Goal: Navigation & Orientation: Find specific page/section

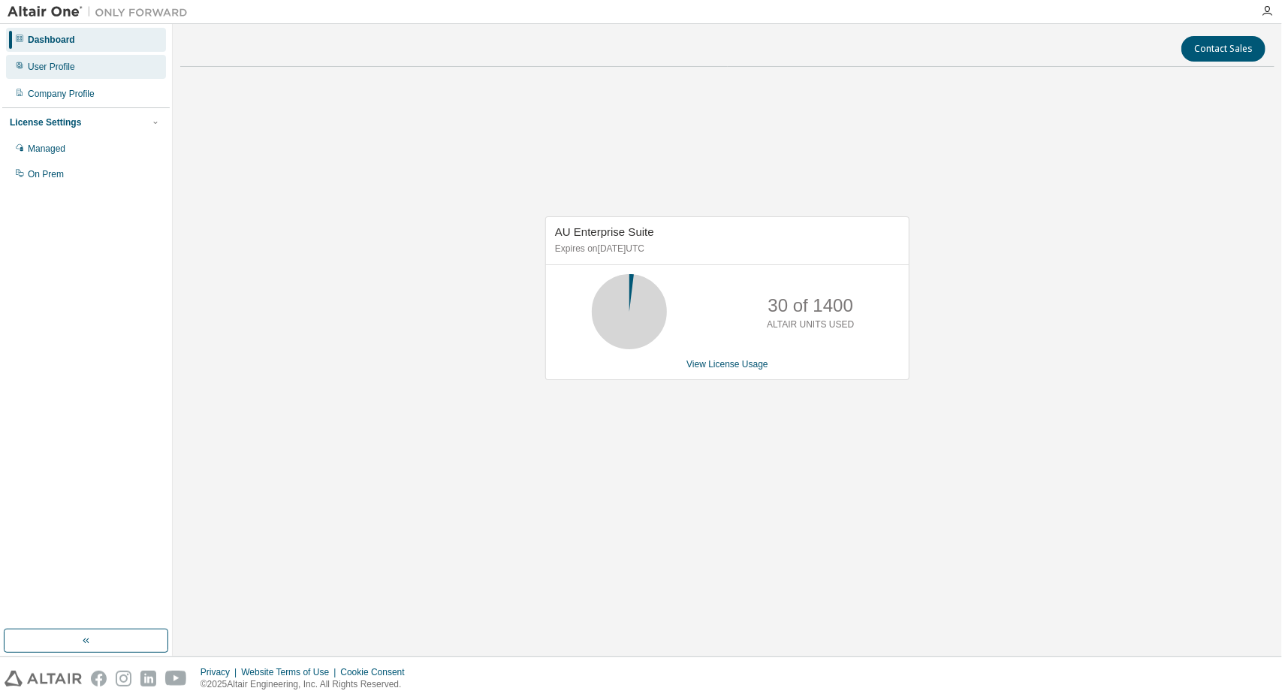
click at [87, 73] on div "User Profile" at bounding box center [86, 67] width 160 height 24
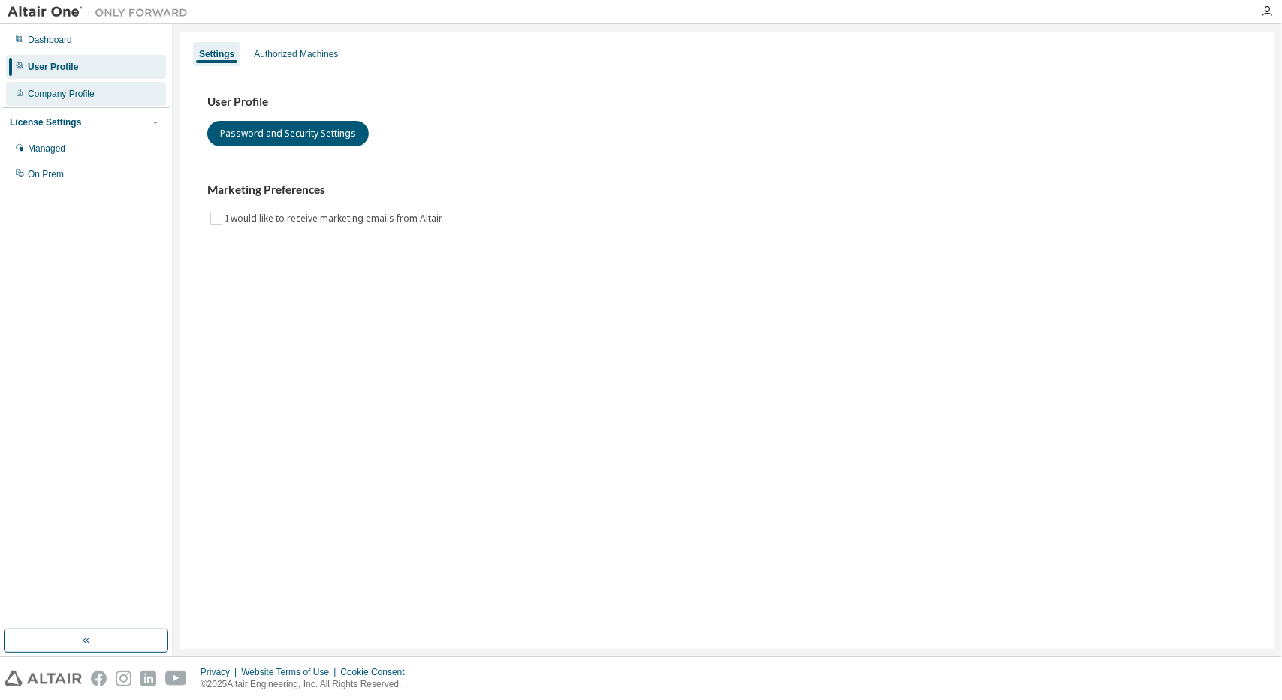
click at [97, 93] on div "Company Profile" at bounding box center [86, 94] width 160 height 24
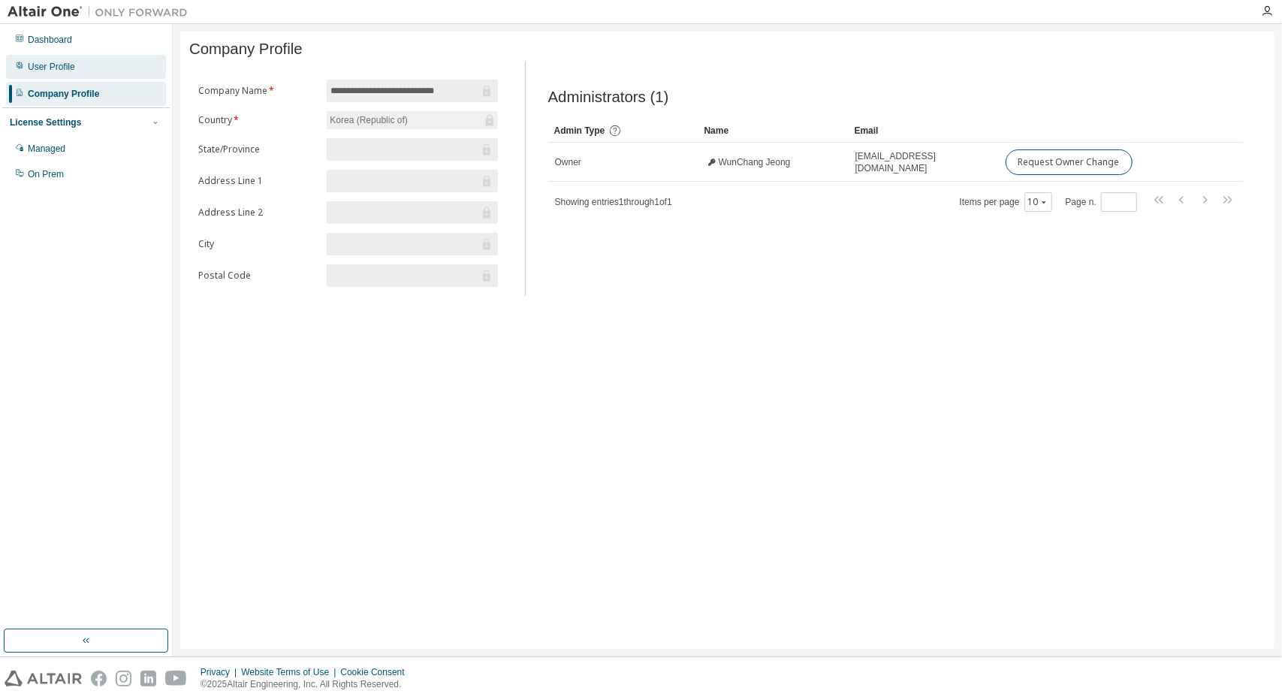
click at [86, 67] on div "User Profile" at bounding box center [86, 67] width 160 height 24
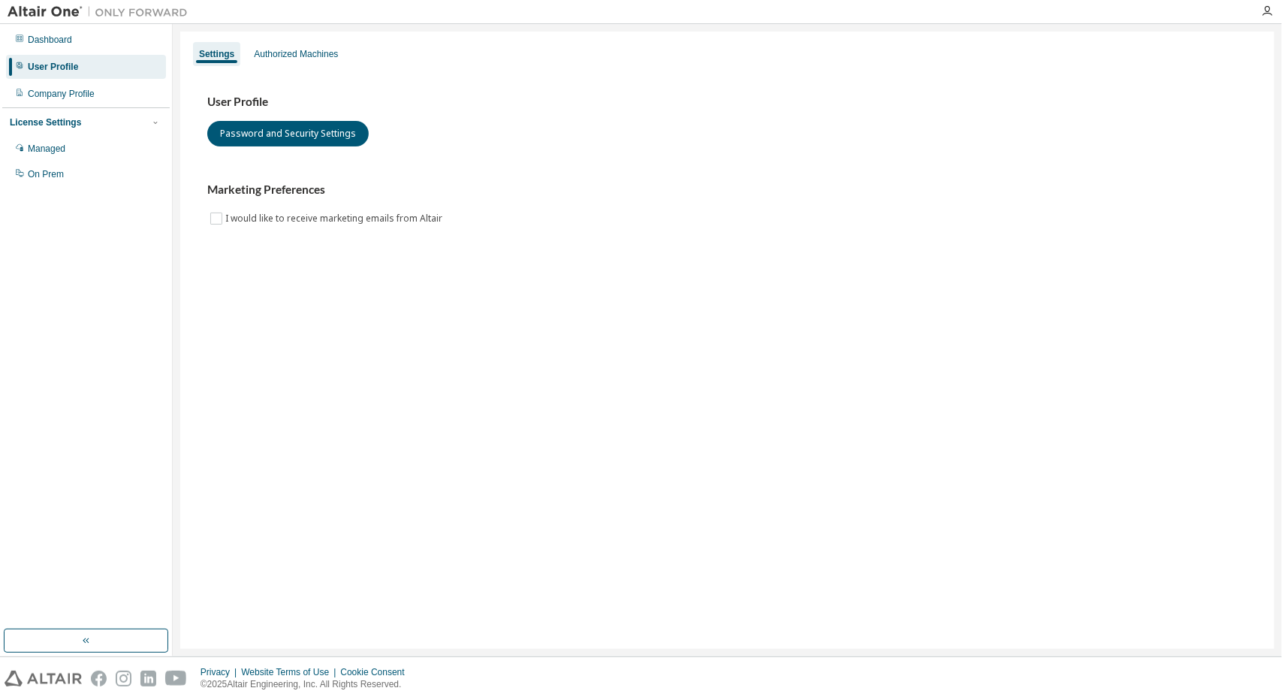
click at [107, 126] on div "License Settings" at bounding box center [86, 123] width 152 height 14
click at [77, 154] on div "Managed" at bounding box center [86, 149] width 160 height 24
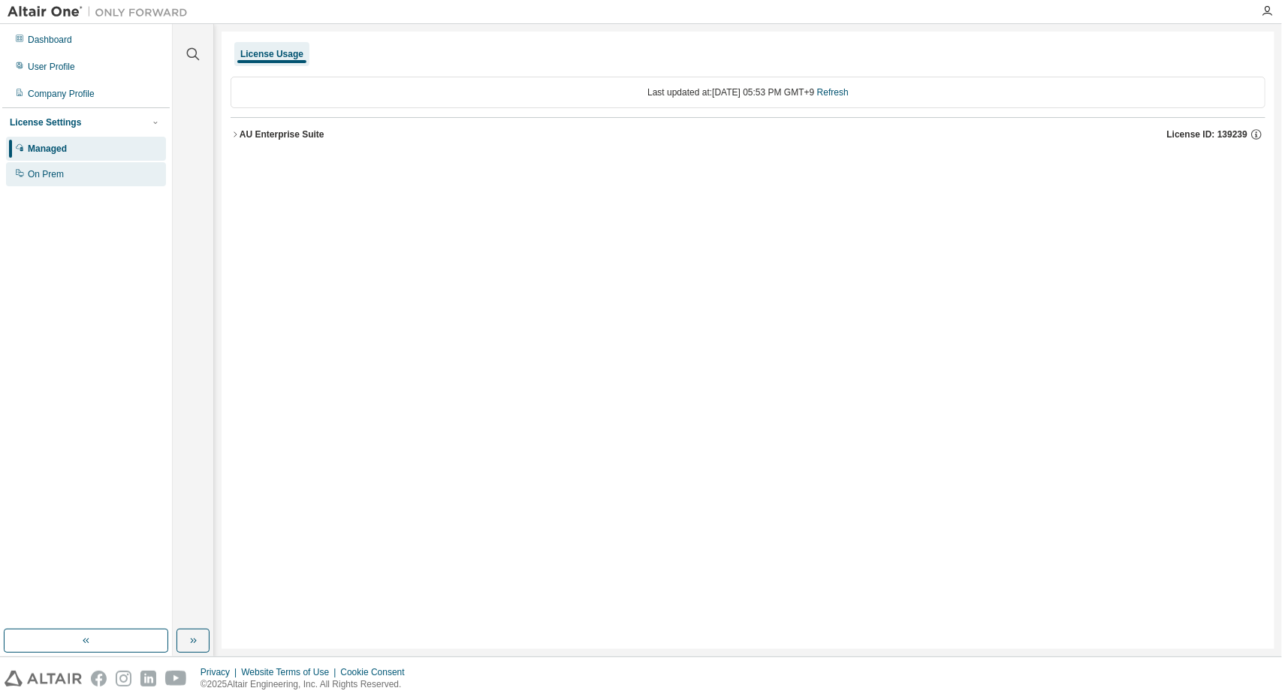
click at [87, 173] on div "On Prem" at bounding box center [86, 174] width 160 height 24
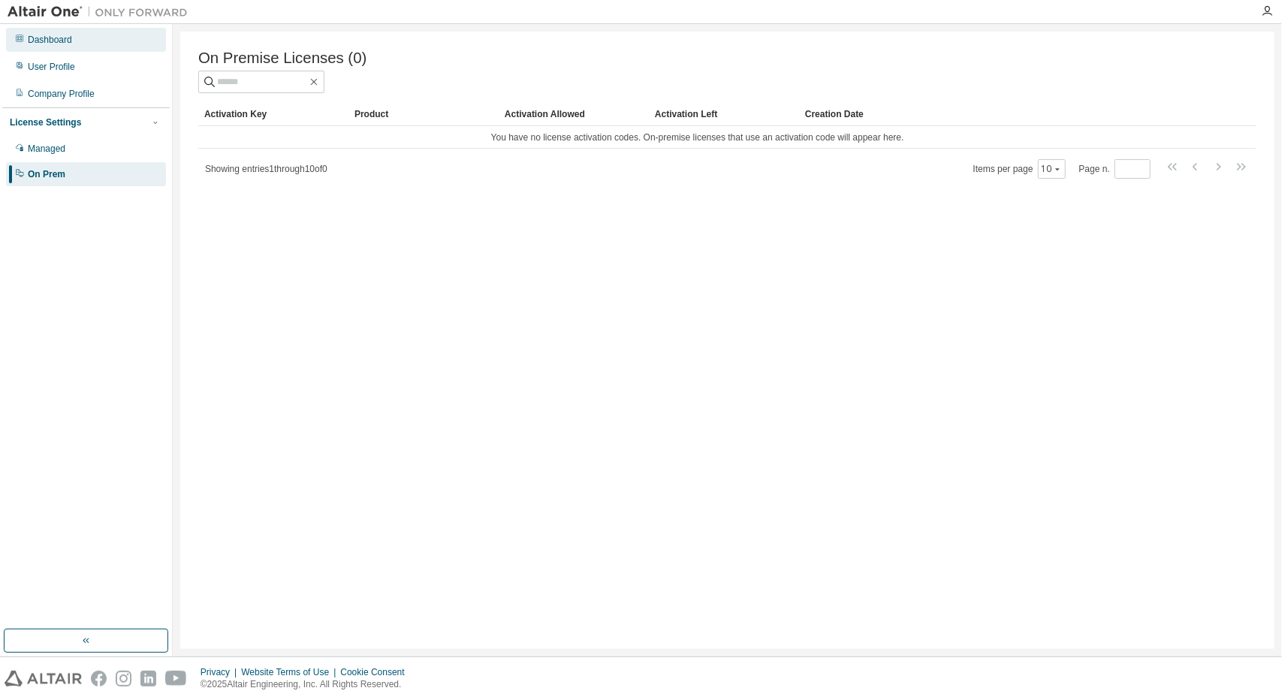
click at [59, 44] on div "Dashboard" at bounding box center [50, 40] width 44 height 12
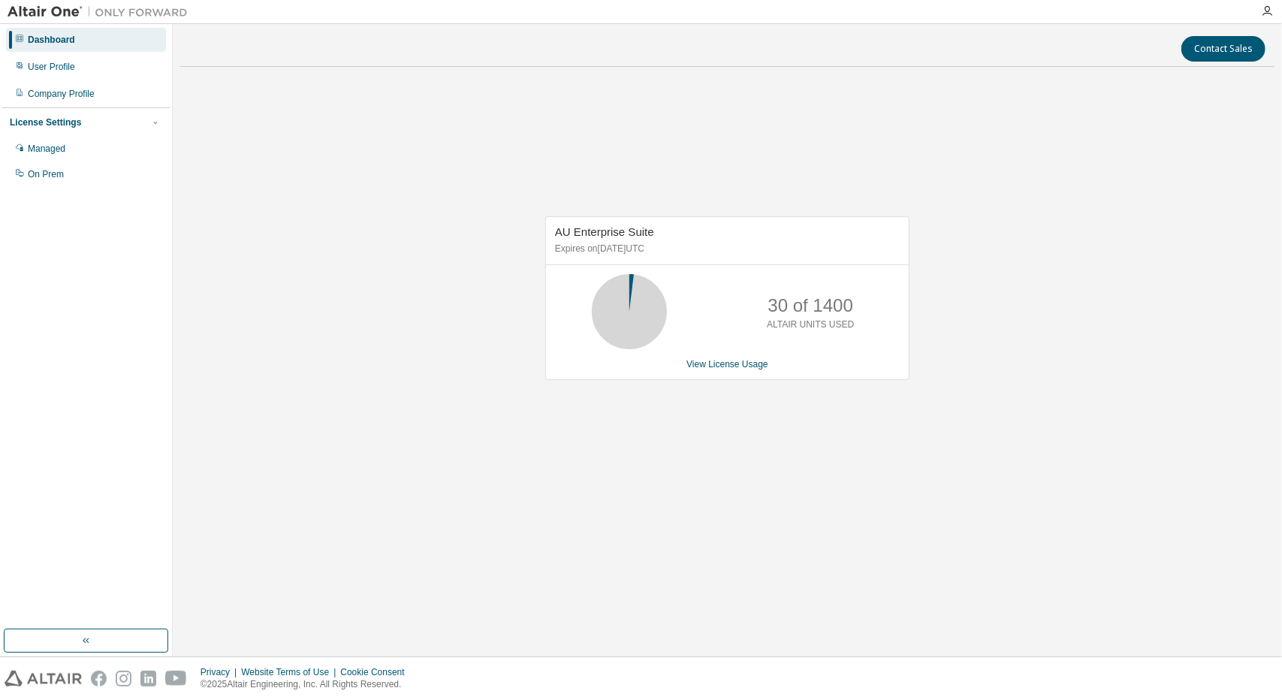
drag, startPoint x: 662, startPoint y: 253, endPoint x: 631, endPoint y: 249, distance: 31.9
click at [631, 249] on p "Expires on [DATE] UTC" at bounding box center [725, 249] width 341 height 13
click at [713, 252] on p "Expires on [DATE] UTC" at bounding box center [725, 249] width 341 height 13
click at [1265, 7] on icon "button" at bounding box center [1267, 11] width 12 height 12
